Goal: Transaction & Acquisition: Purchase product/service

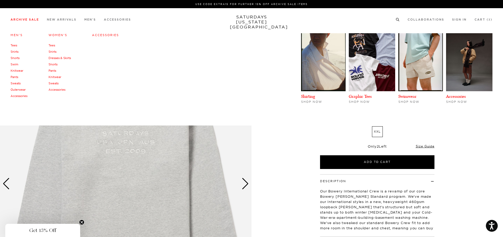
click at [14, 46] on link "Tees" at bounding box center [14, 45] width 7 height 4
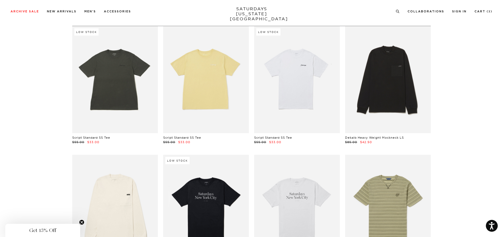
scroll to position [26, 0]
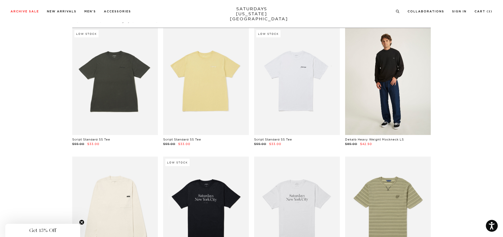
click at [403, 86] on link at bounding box center [388, 81] width 86 height 107
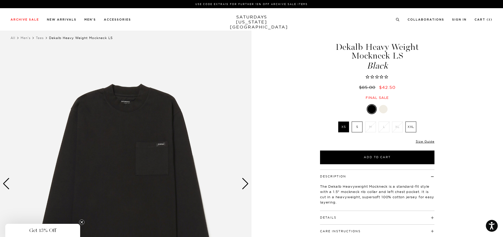
click at [386, 107] on div at bounding box center [383, 109] width 8 height 8
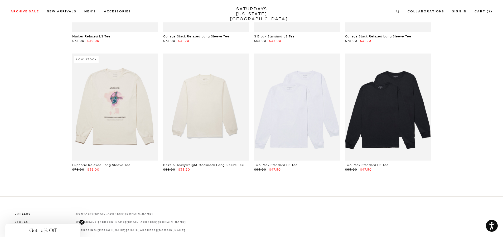
scroll to position [1555, 0]
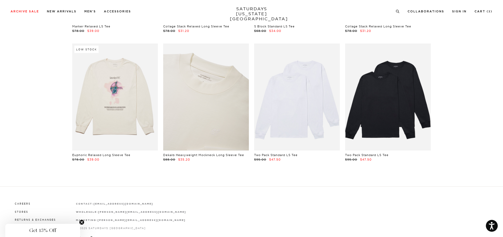
click at [213, 113] on link at bounding box center [206, 96] width 86 height 107
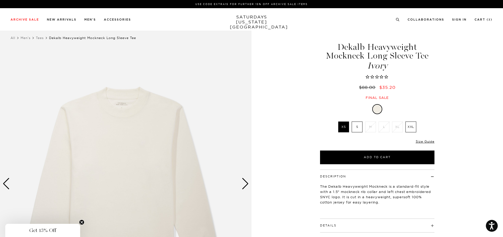
click at [410, 126] on label "XXL" at bounding box center [410, 127] width 11 height 11
click at [0, 0] on input "XXL" at bounding box center [0, 0] width 0 height 0
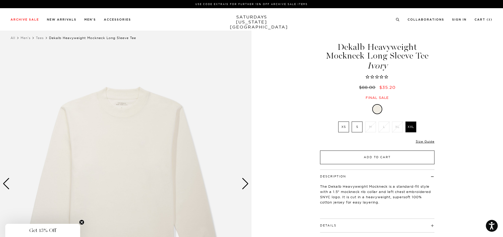
click at [382, 155] on button "Add to Cart" at bounding box center [377, 158] width 114 height 14
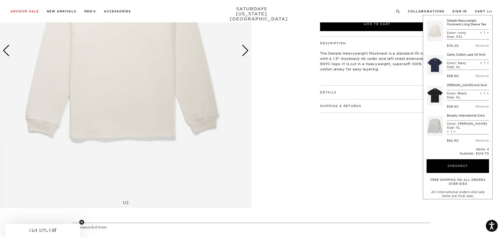
scroll to position [158, 0]
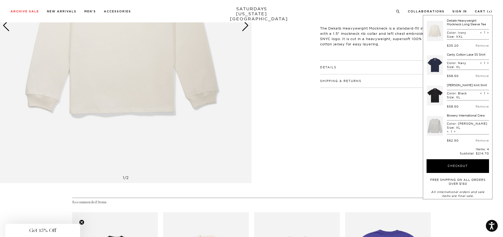
click at [246, 25] on div "Next slide" at bounding box center [245, 26] width 7 height 12
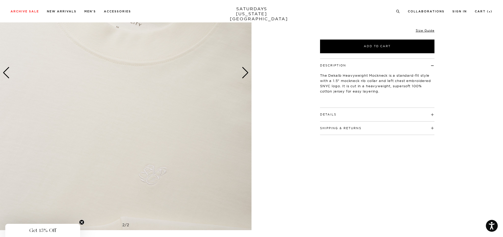
scroll to position [26, 0]
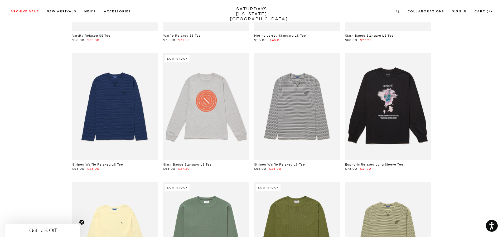
scroll to position [975, 0]
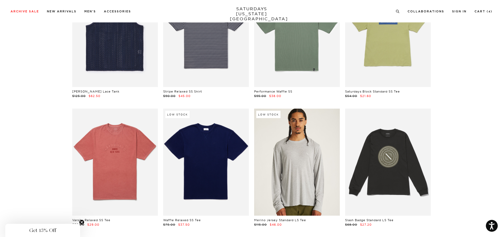
click at [297, 162] on link at bounding box center [297, 162] width 86 height 107
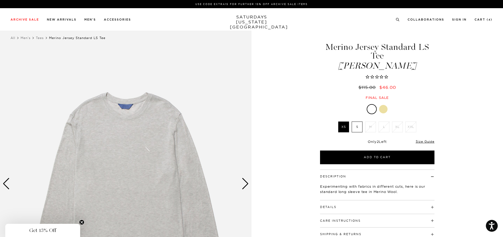
click at [252, 18] on link "SATURDAYS [US_STATE][GEOGRAPHIC_DATA]" at bounding box center [251, 21] width 43 height 15
